Goal: Information Seeking & Learning: Learn about a topic

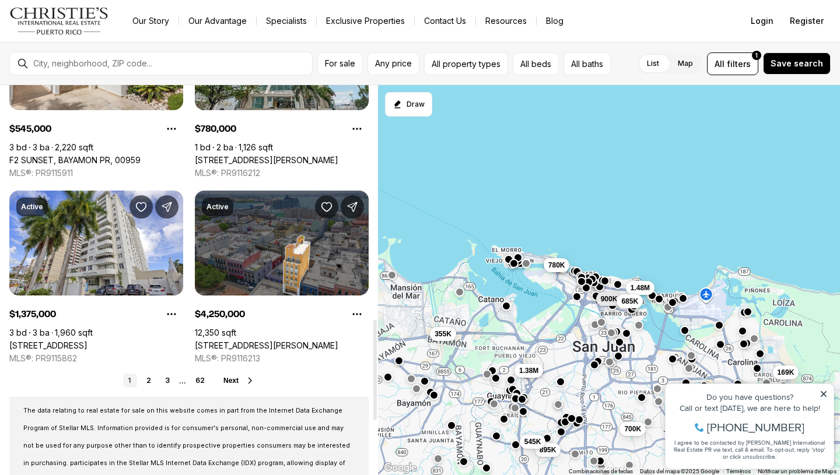
scroll to position [909, 0]
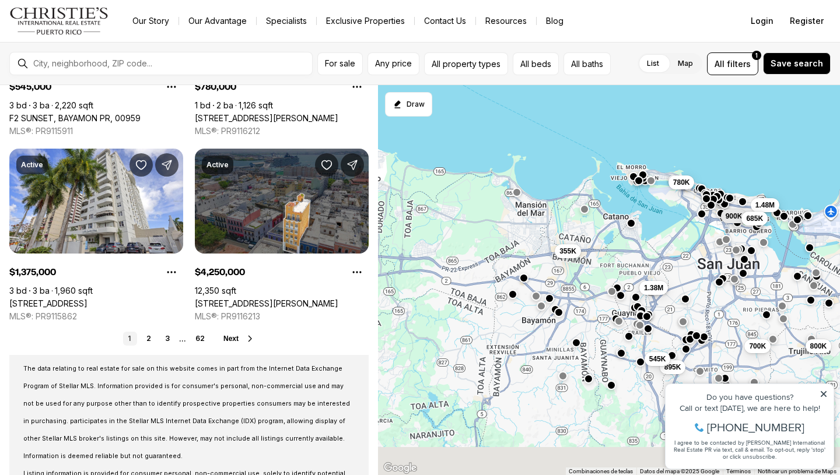
drag, startPoint x: 507, startPoint y: 327, endPoint x: 638, endPoint y: 244, distance: 155.2
click at [638, 244] on div "700K 169K 800K 900K 1.48M 685K 895K 545K 780K 355K 1.38M" at bounding box center [609, 280] width 462 height 391
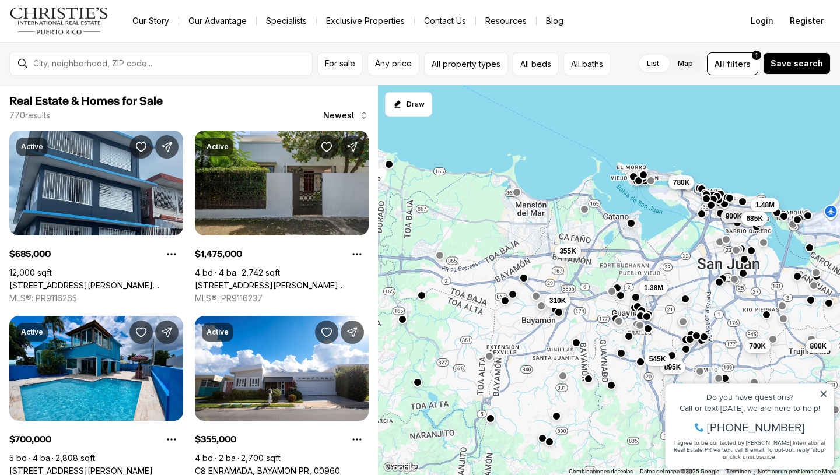
click at [525, 283] on div "700K 800K 900K 1.48M 685K 310K 895K 545K 780K 355K 1.38M" at bounding box center [609, 280] width 462 height 391
click at [525, 279] on button "button" at bounding box center [523, 276] width 9 height 9
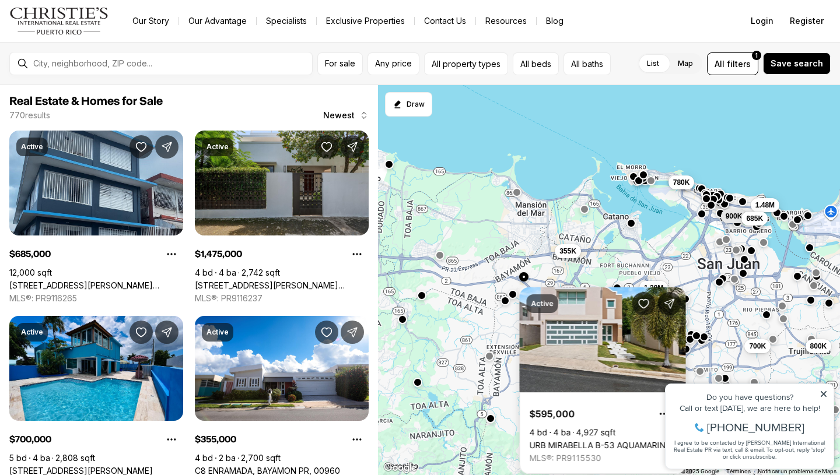
click at [538, 278] on div "700K 800K 900K 1.48M 685K 310K 895K 545K 780K 355K 1.38M" at bounding box center [609, 280] width 462 height 391
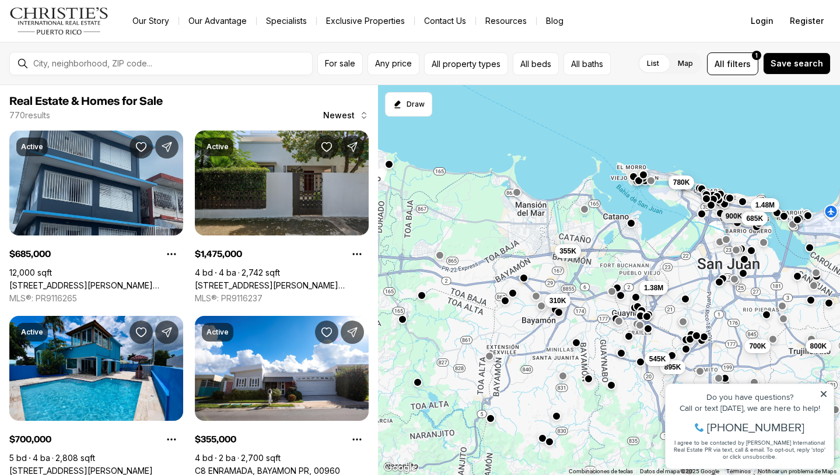
click at [514, 297] on button "button" at bounding box center [512, 293] width 9 height 9
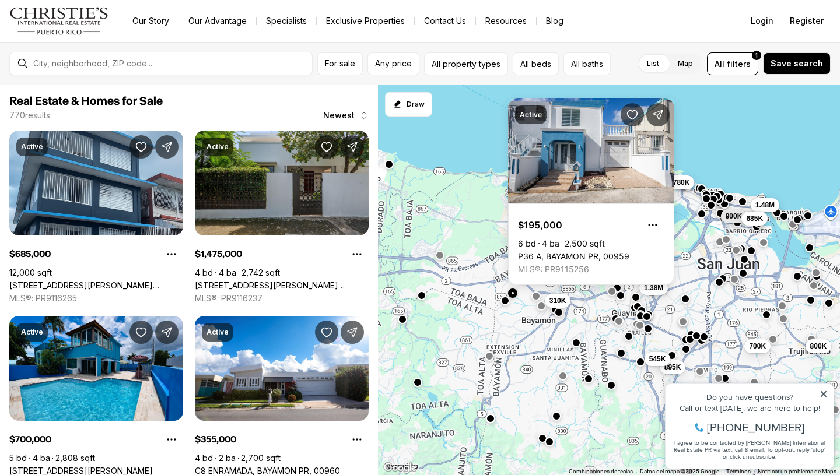
click at [509, 307] on div "700K 800K 900K 1.48M 685K 310K 895K 545K 780K 355K 1.38M" at bounding box center [609, 280] width 462 height 391
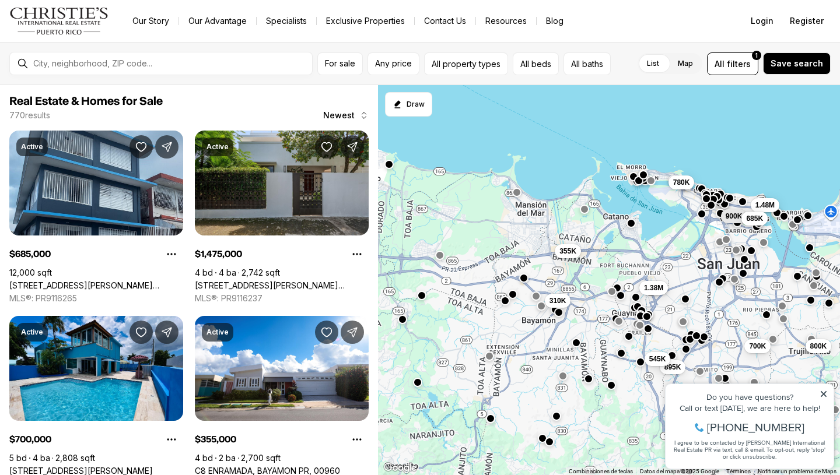
click at [509, 307] on div "700K 800K 900K 1.48M 685K 310K 895K 545K 780K 355K 1.38M" at bounding box center [609, 280] width 462 height 391
click at [507, 305] on div at bounding box center [504, 300] width 9 height 9
click at [506, 306] on div "700K 800K 900K 1.48M 685K 310K 895K 545K 780K 355K 1.38M" at bounding box center [609, 280] width 462 height 391
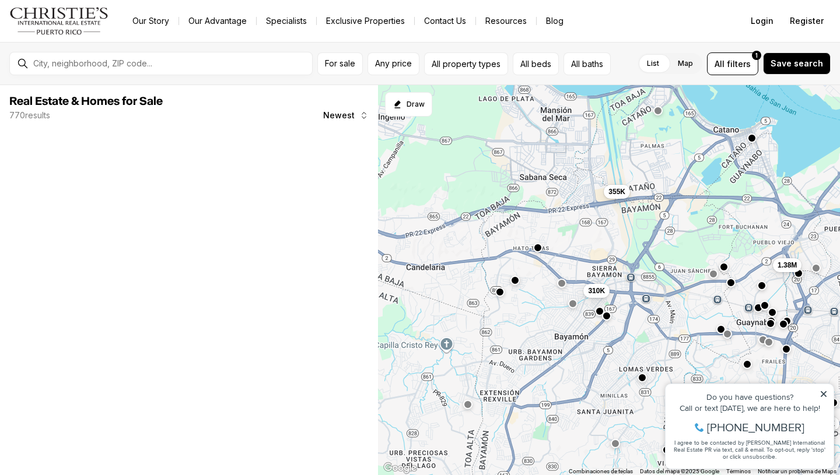
click at [501, 295] on button "button" at bounding box center [499, 291] width 9 height 9
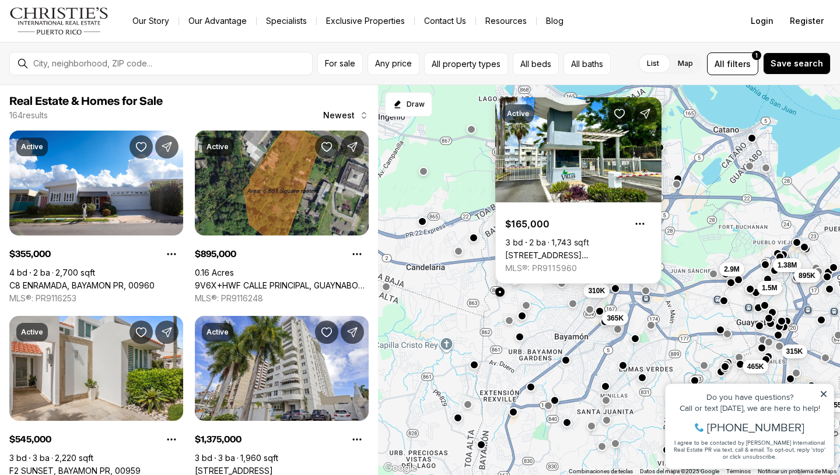
click at [497, 329] on div "1.5M 310K 365K 895K 550K 545K 465K 315K 355K 1.38M 2.9M 895K" at bounding box center [609, 280] width 462 height 391
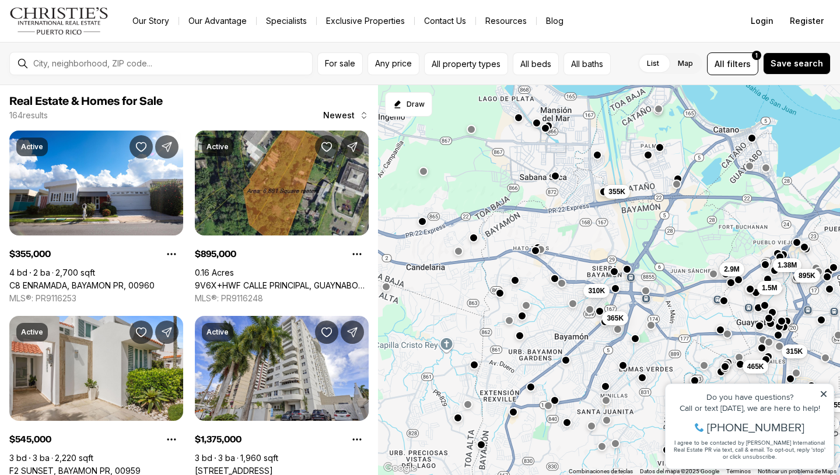
click at [521, 337] on button "button" at bounding box center [519, 335] width 9 height 9
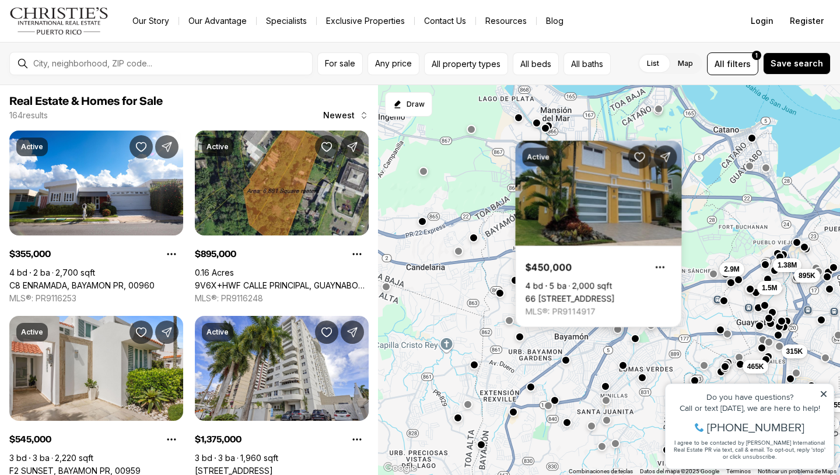
click at [487, 350] on div "1.5M 310K 365K 895K 550K 545K 465K 315K 355K 1.38M 2.9M 895K" at bounding box center [609, 280] width 462 height 391
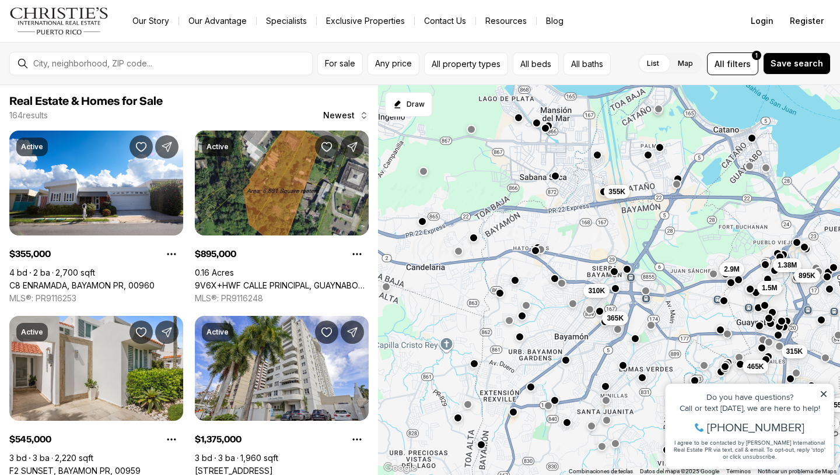
click at [475, 363] on button "button" at bounding box center [473, 363] width 9 height 9
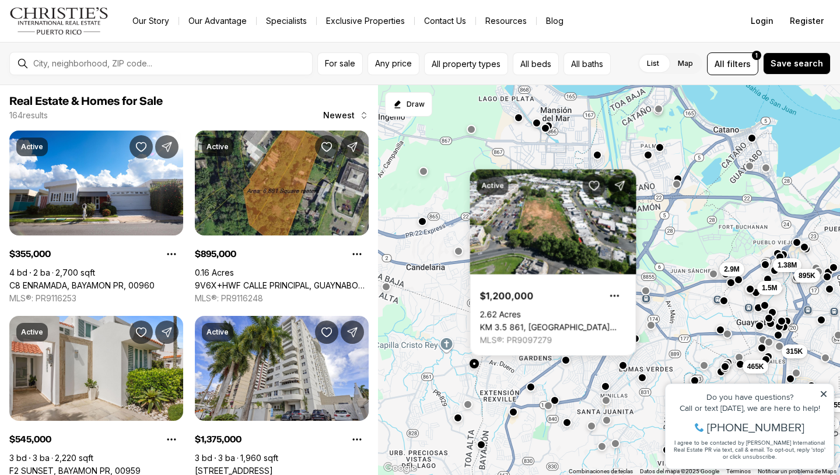
click at [509, 377] on div "1.5M 310K 365K 895K 550K 545K 465K 315K 355K 1.38M 2.9M 895K" at bounding box center [609, 280] width 462 height 391
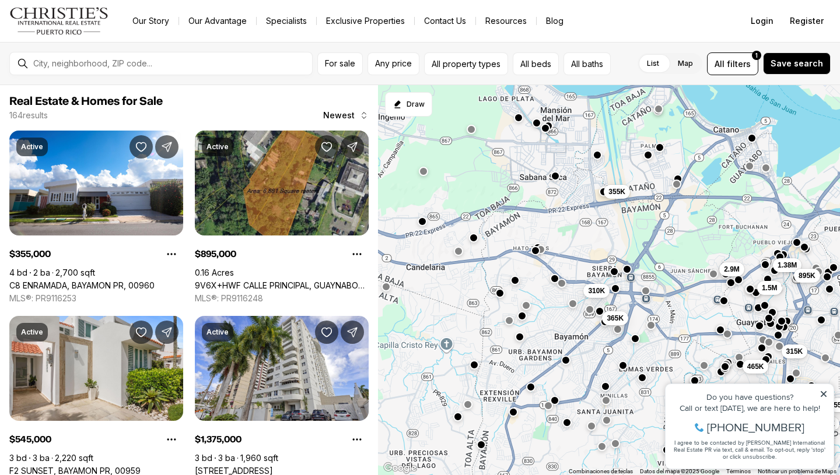
click at [461, 422] on div at bounding box center [457, 417] width 9 height 9
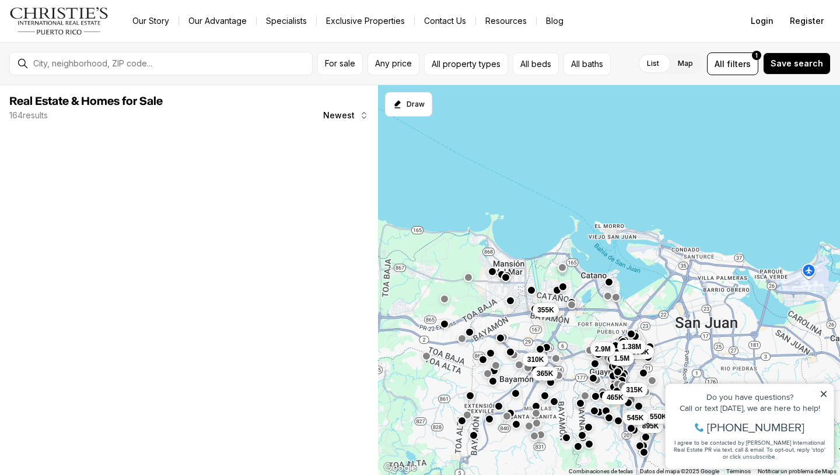
drag, startPoint x: 461, startPoint y: 422, endPoint x: 461, endPoint y: 407, distance: 14.6
click at [461, 416] on button "button" at bounding box center [461, 420] width 9 height 9
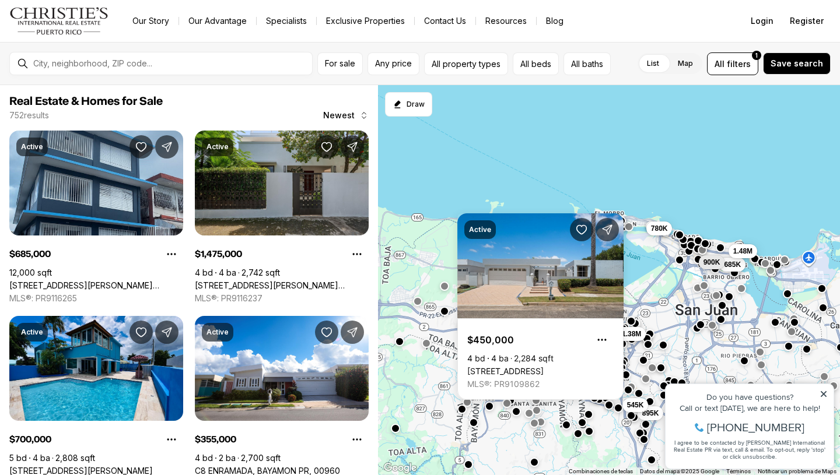
click at [474, 432] on div "310K 895K 545K 355K 1.38M 700K 800K 685K 1.48M 780K 900K" at bounding box center [609, 280] width 462 height 391
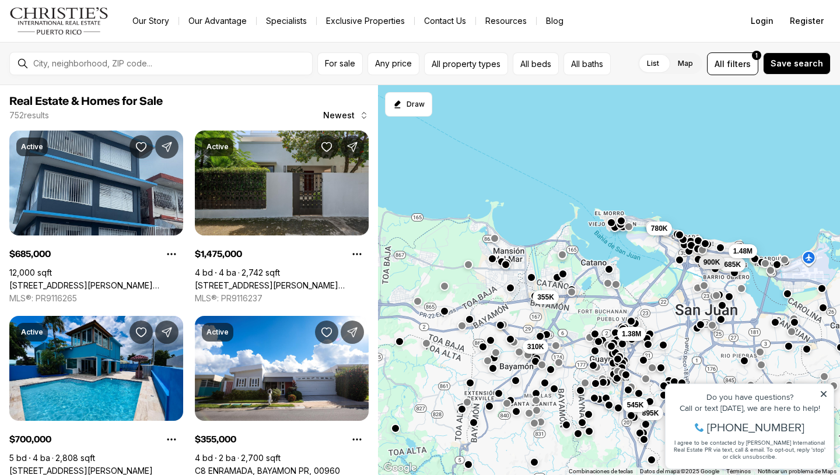
click at [478, 427] on div at bounding box center [473, 422] width 9 height 9
click at [474, 427] on div at bounding box center [473, 422] width 9 height 9
click at [475, 426] on button "button" at bounding box center [473, 421] width 9 height 9
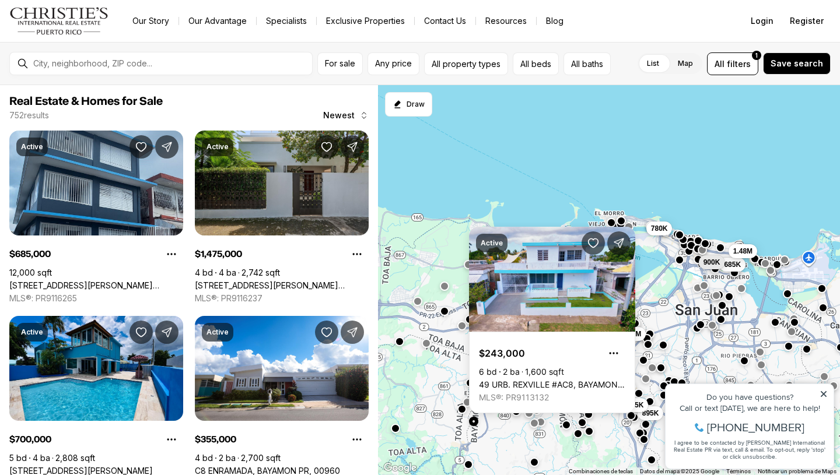
click at [543, 199] on div "310K 895K 545K 355K 1.38M 700K 800K 685K 1.48M 780K 900K" at bounding box center [609, 280] width 462 height 391
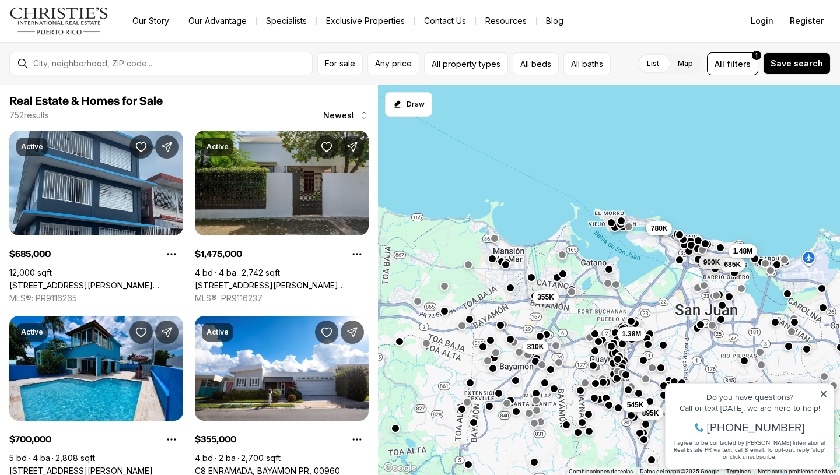
click at [577, 437] on button "button" at bounding box center [577, 432] width 9 height 9
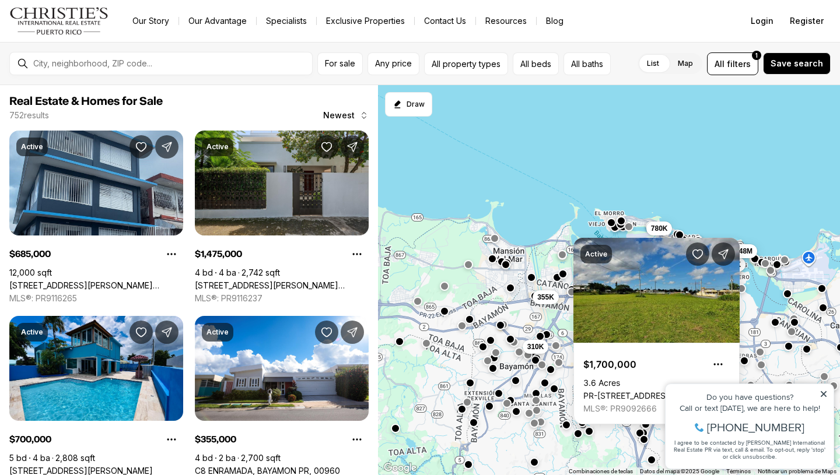
click at [535, 364] on button "button" at bounding box center [535, 360] width 9 height 9
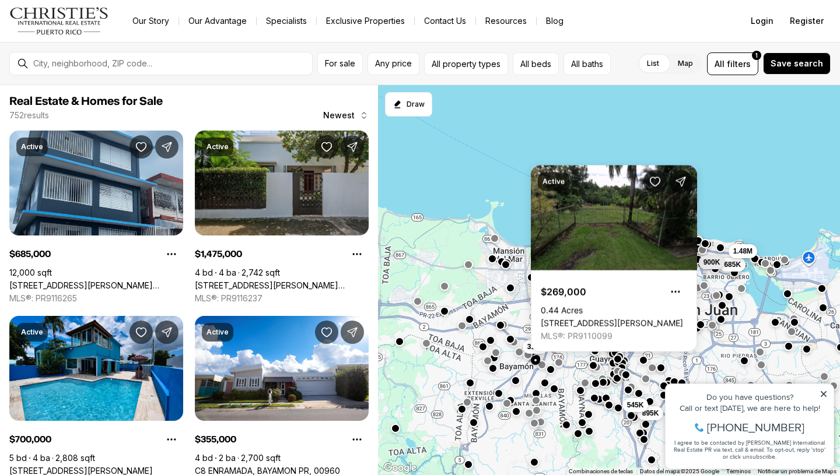
click at [616, 413] on div at bounding box center [617, 408] width 9 height 9
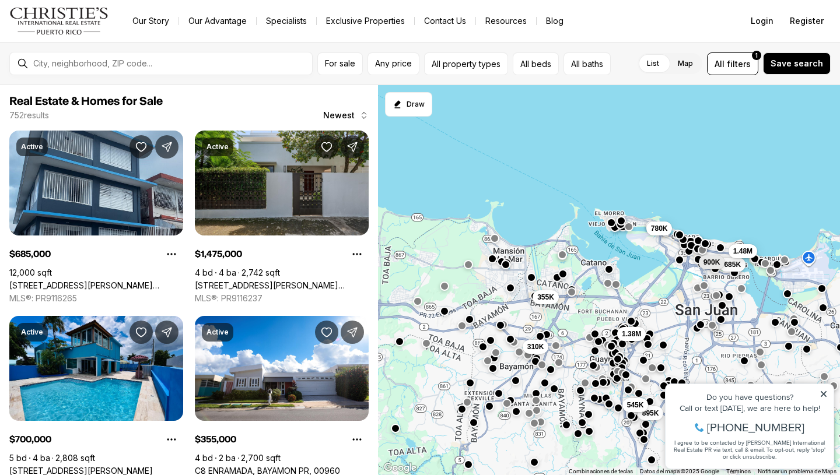
click at [608, 408] on button "button" at bounding box center [608, 403] width 9 height 9
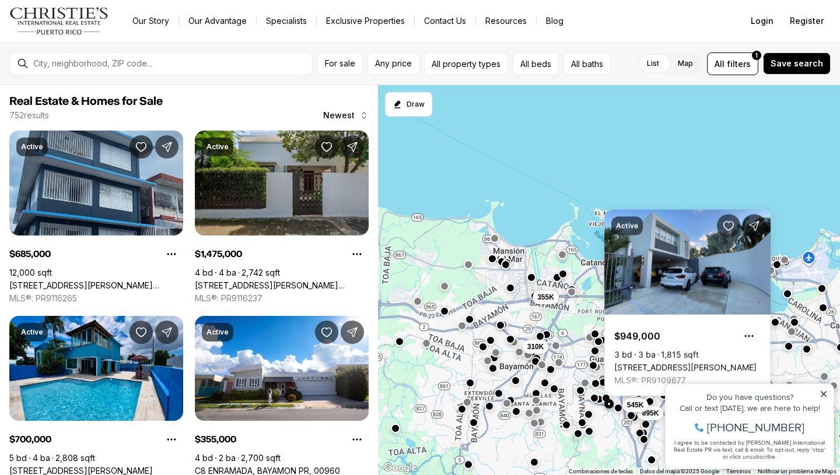
click at [592, 416] on button "button" at bounding box center [588, 414] width 9 height 9
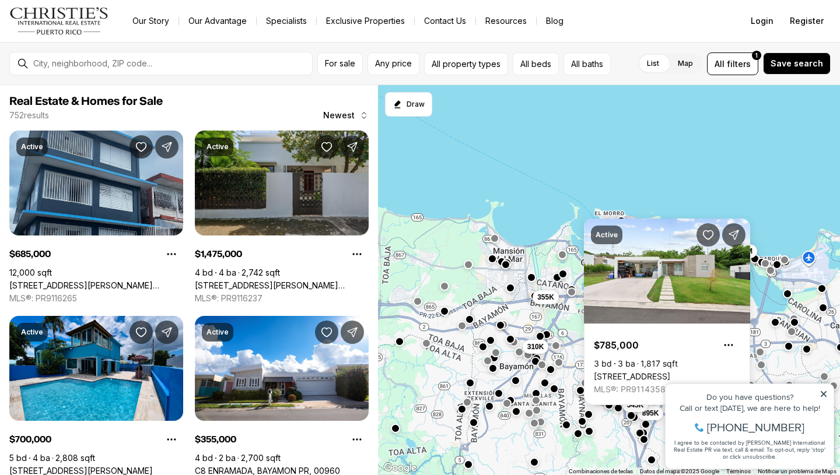
click at [583, 422] on button "button" at bounding box center [581, 421] width 9 height 9
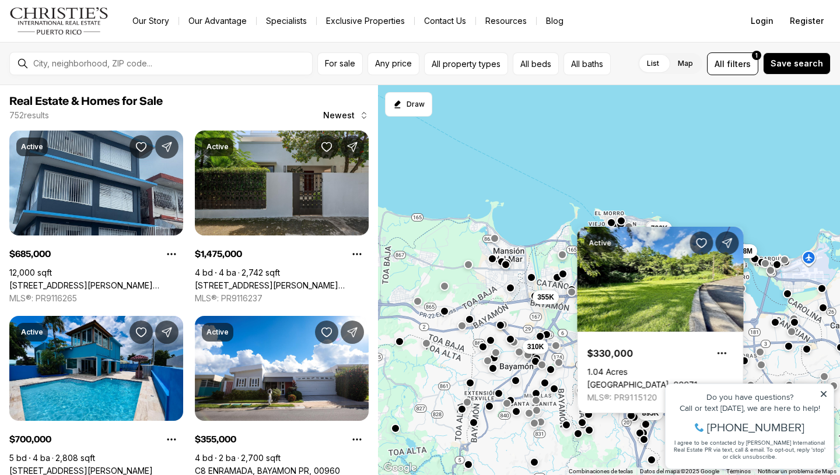
click at [589, 431] on button "button" at bounding box center [588, 430] width 9 height 9
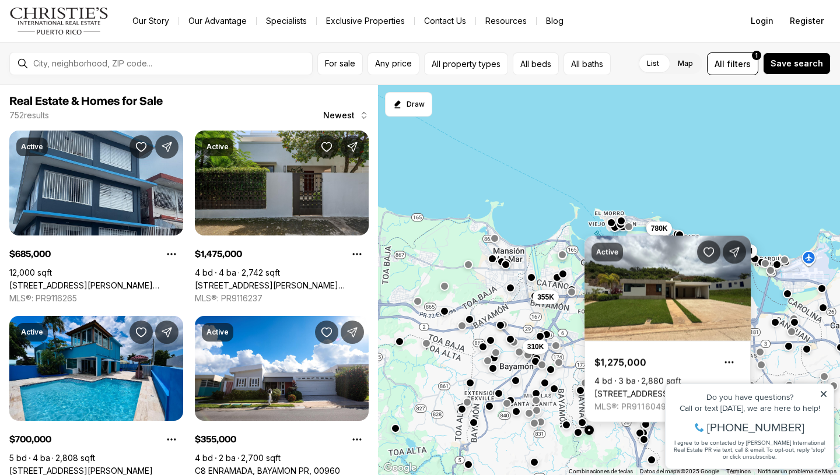
click at [576, 433] on button "button" at bounding box center [577, 432] width 9 height 9
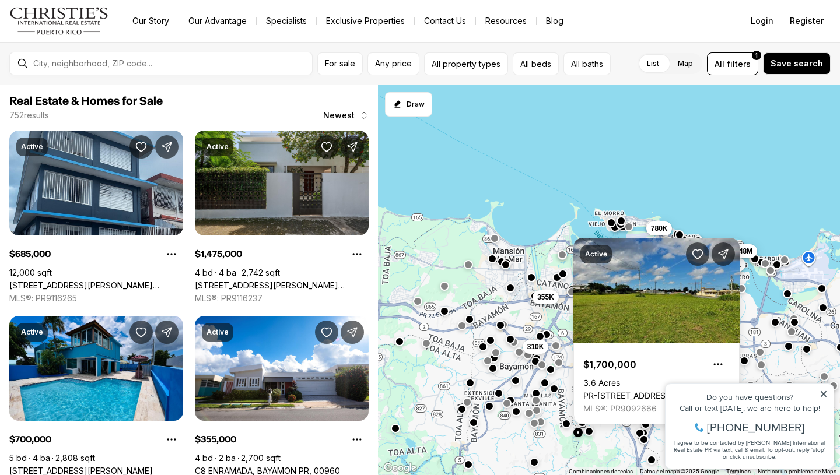
click at [569, 429] on button "button" at bounding box center [566, 423] width 9 height 9
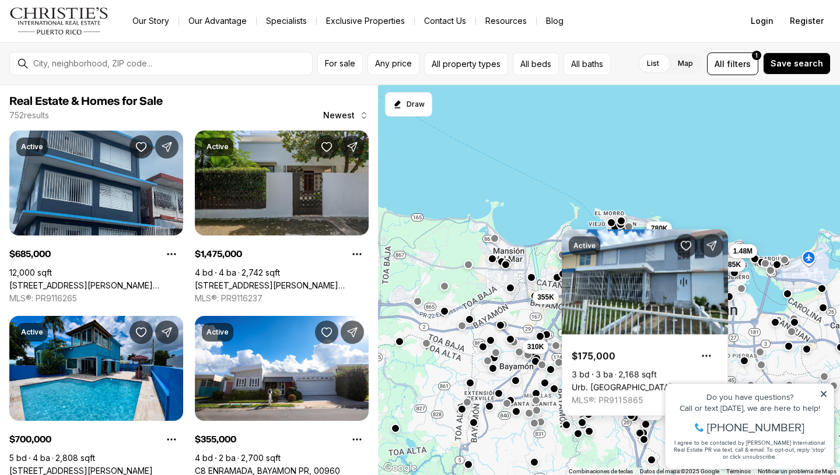
click at [613, 451] on div "310K 895K 545K 355K 1.38M 700K 800K 685K 1.48M 780K 900K" at bounding box center [609, 280] width 462 height 391
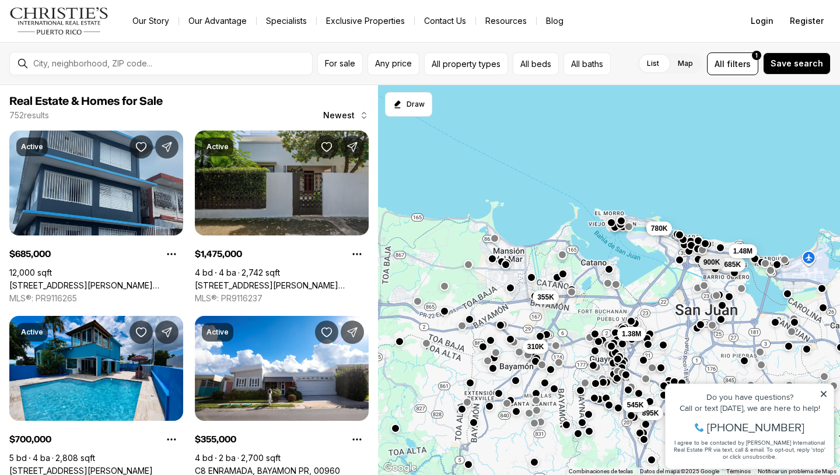
click at [823, 389] on div "Do you have questions? Call or text [DATE], we are here to help! [PHONE_NUMBER]…" at bounding box center [749, 426] width 168 height 85
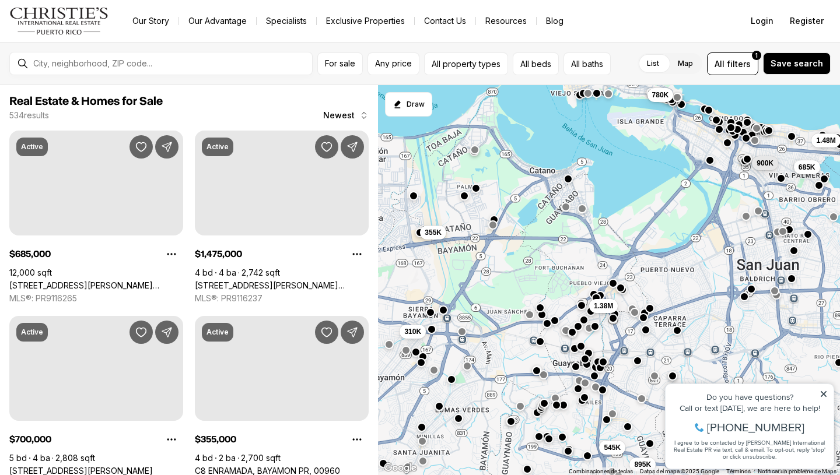
click at [597, 332] on div at bounding box center [594, 327] width 9 height 9
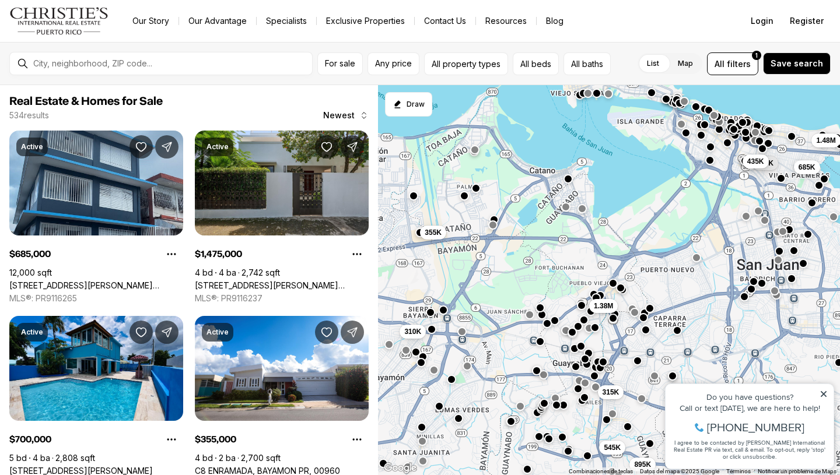
click at [594, 333] on div "310K 895K 545K 355K 315K 1.38M 700K 685K 1.48M 900K 435K" at bounding box center [609, 280] width 462 height 391
click at [598, 333] on div "310K 895K 545K 355K 315K 1.38M 700K 685K 1.48M 900K 435K" at bounding box center [609, 280] width 462 height 391
click at [597, 327] on button "button" at bounding box center [594, 326] width 9 height 9
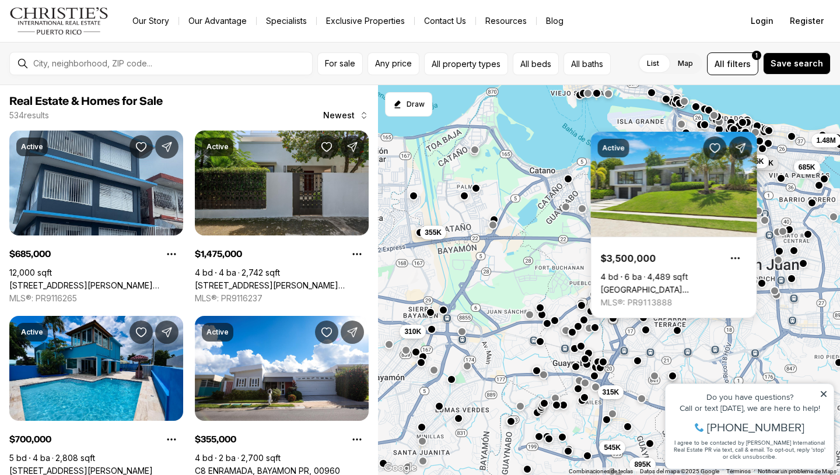
click at [582, 351] on div at bounding box center [580, 346] width 9 height 9
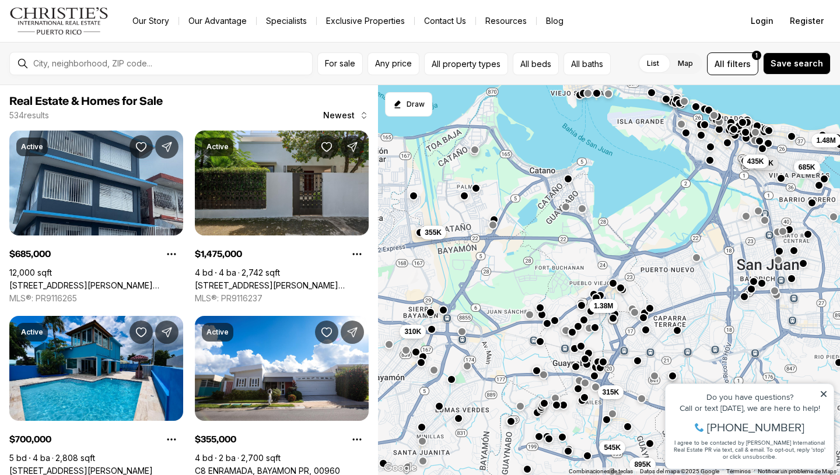
click at [582, 351] on div at bounding box center [580, 346] width 9 height 9
click at [584, 358] on button "button" at bounding box center [584, 357] width 9 height 9
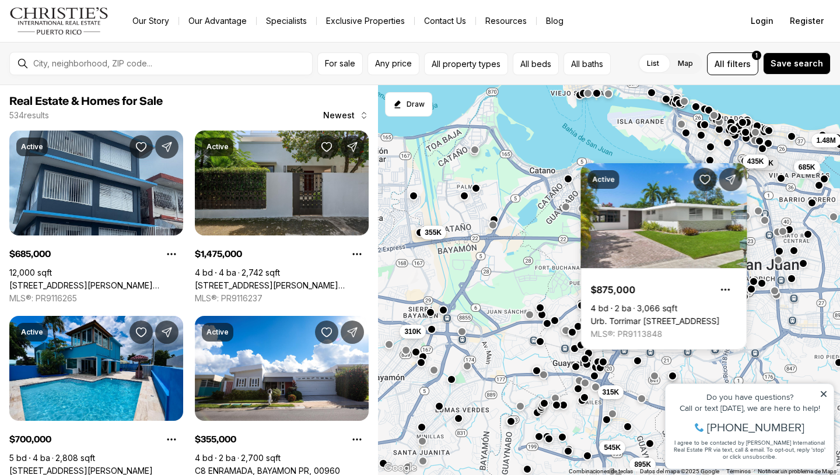
click at [578, 347] on button "button" at bounding box center [580, 345] width 9 height 9
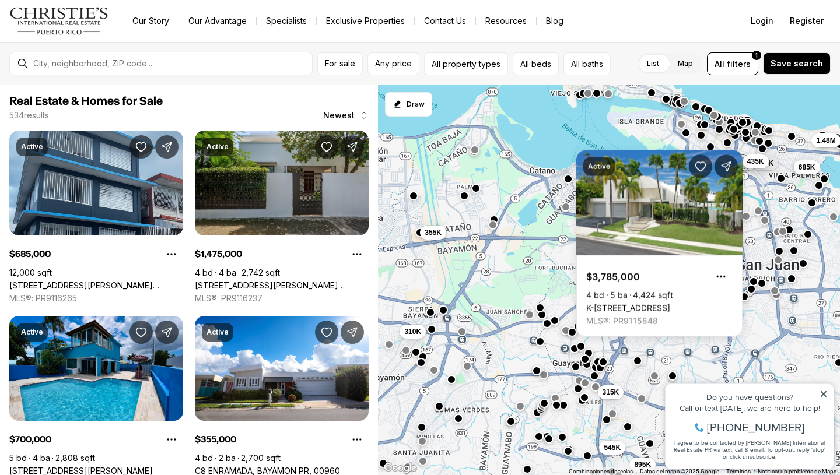
click at [571, 352] on div at bounding box center [574, 348] width 9 height 9
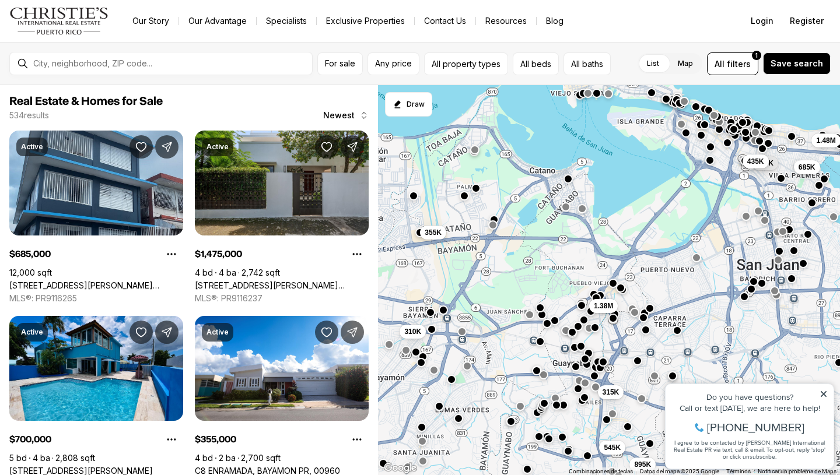
click at [574, 350] on button "button" at bounding box center [574, 347] width 9 height 9
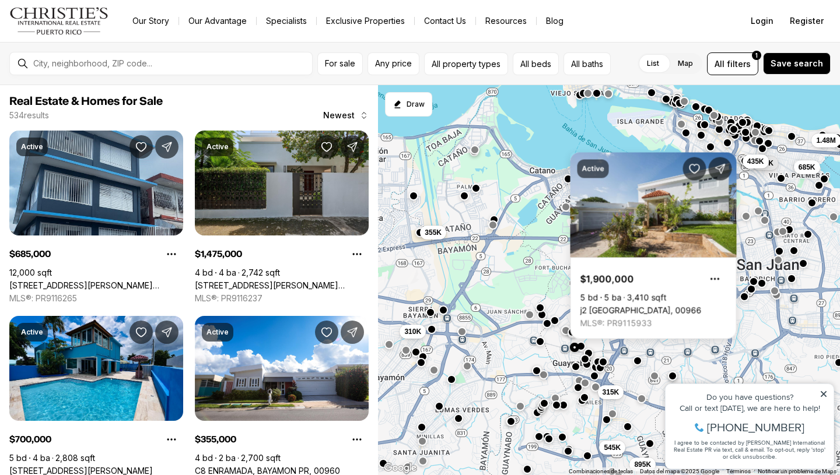
click at [578, 388] on button "button" at bounding box center [577, 387] width 9 height 9
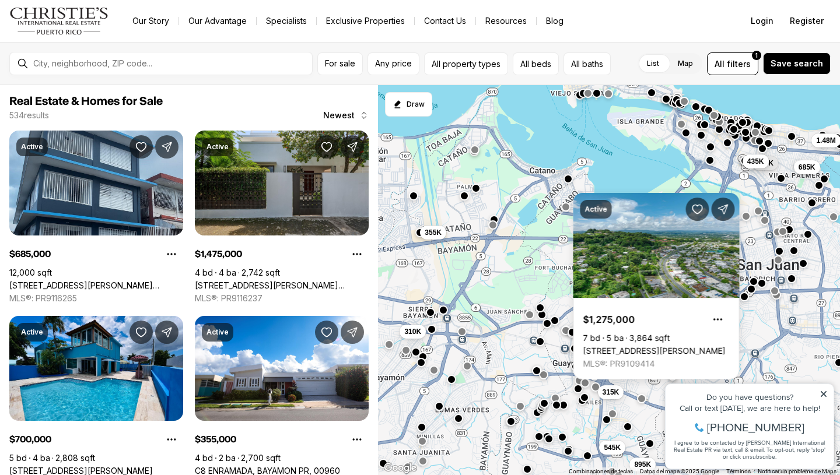
click at [587, 404] on div "310K 895K 545K 355K 315K 1.38M 700K 685K 1.48M 900K 435K" at bounding box center [609, 280] width 462 height 391
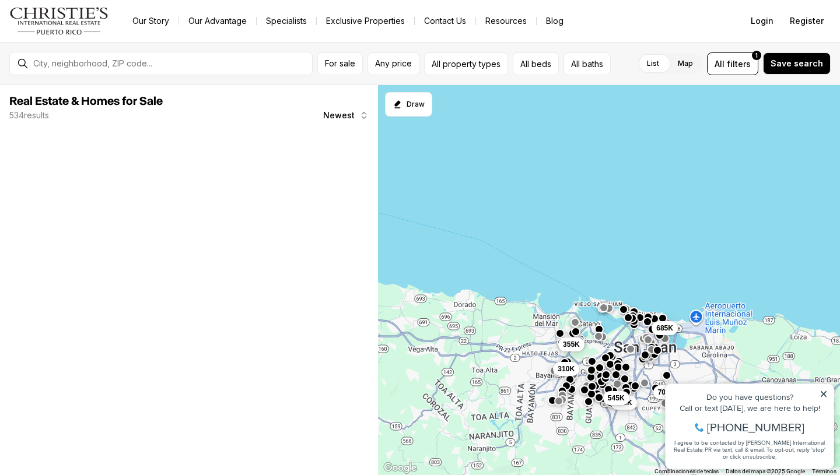
drag, startPoint x: 510, startPoint y: 413, endPoint x: 588, endPoint y: 368, distance: 90.6
click at [588, 368] on div "310K 895K 545K 355K 700K 685K" at bounding box center [609, 280] width 462 height 391
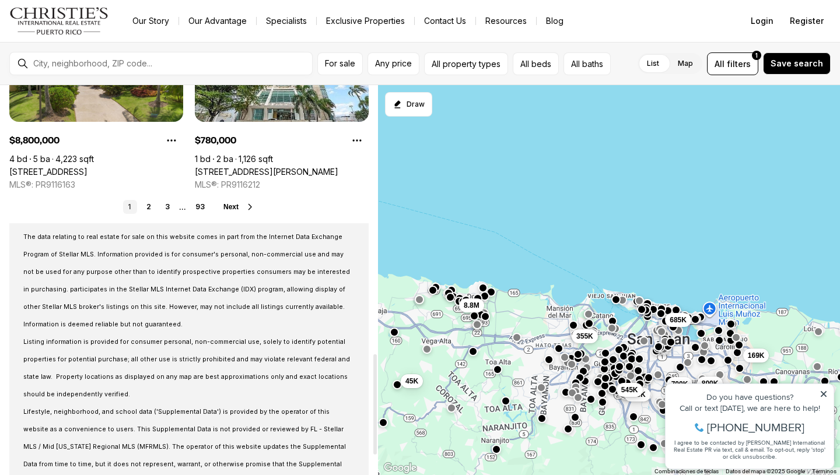
scroll to position [1043, 0]
